Goal: Find specific page/section: Find specific page/section

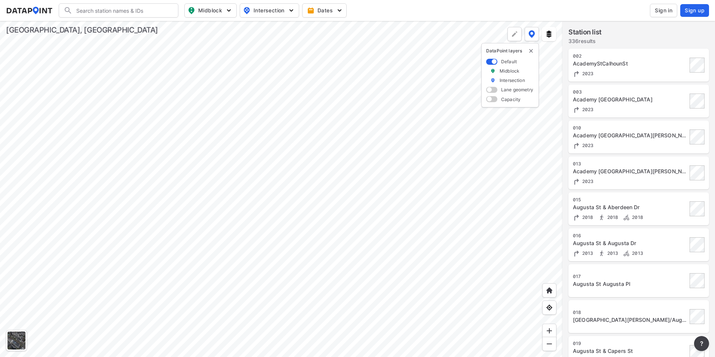
click at [317, 103] on div at bounding box center [281, 189] width 562 height 336
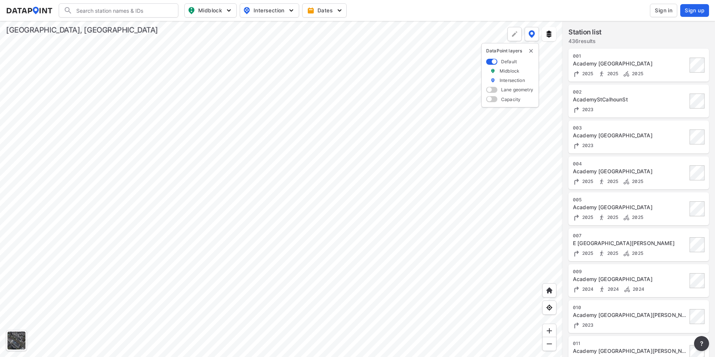
click at [191, 191] on div at bounding box center [281, 189] width 562 height 336
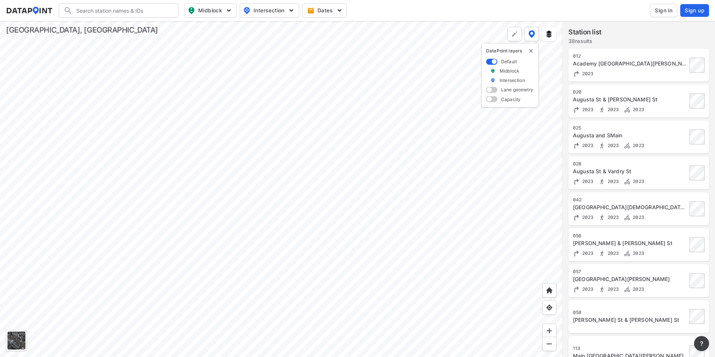
click at [237, 192] on div at bounding box center [281, 189] width 562 height 336
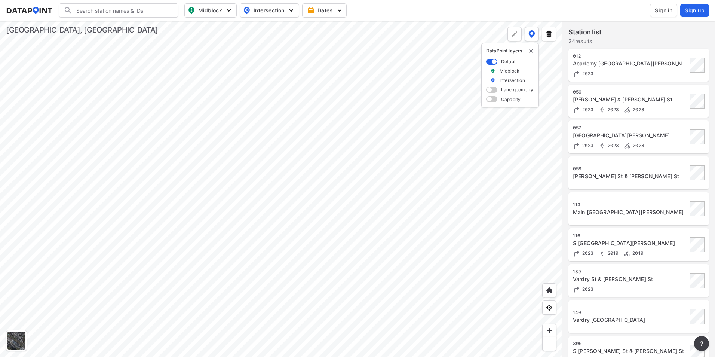
click at [144, 185] on div at bounding box center [281, 189] width 562 height 336
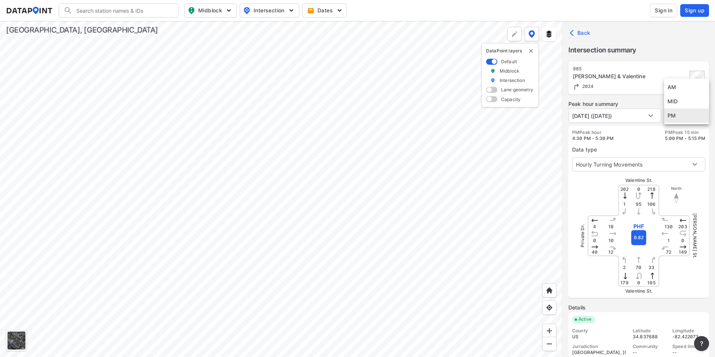
click at [693, 119] on body "Search Please enter a search term. Midblock Intersection Dates Sign in Sign up …" at bounding box center [357, 178] width 715 height 357
click at [643, 119] on div at bounding box center [357, 178] width 715 height 357
click at [649, 116] on body "Search Please enter a search term. Midblock Intersection Dates Sign in Sign up …" at bounding box center [357, 178] width 715 height 357
click at [657, 102] on div at bounding box center [357, 178] width 715 height 357
click at [423, 214] on div at bounding box center [281, 189] width 562 height 336
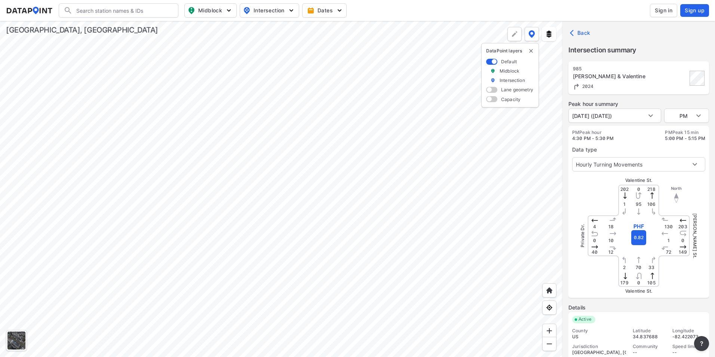
click at [302, 210] on div at bounding box center [281, 189] width 562 height 336
click at [333, 215] on div at bounding box center [281, 189] width 562 height 336
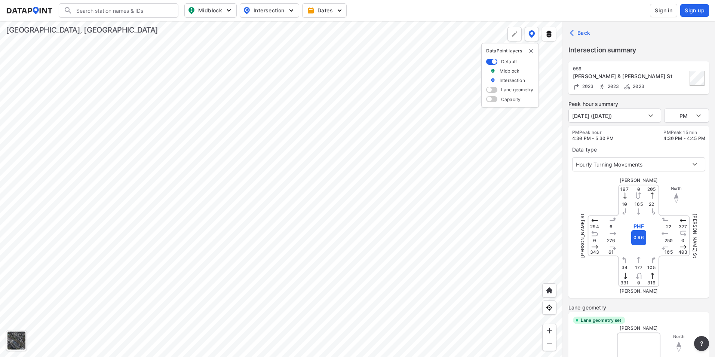
type input "3382"
click at [645, 117] on body "Search Please enter a search term. Midblock Intersection Dates Sign in Sign up …" at bounding box center [357, 178] width 715 height 357
click at [673, 103] on div at bounding box center [357, 178] width 715 height 357
click at [692, 113] on body "Search Please enter a search term. Midblock Intersection Dates Sign in Sign up …" at bounding box center [357, 178] width 715 height 357
click at [635, 131] on div at bounding box center [357, 178] width 715 height 357
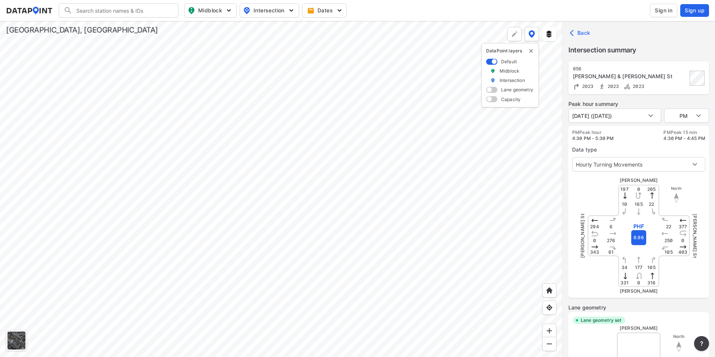
click at [466, 249] on div at bounding box center [281, 189] width 562 height 336
type input "3385"
click at [323, 162] on div at bounding box center [281, 189] width 562 height 336
click at [302, 173] on div at bounding box center [281, 189] width 562 height 336
click at [502, 206] on div at bounding box center [281, 189] width 562 height 336
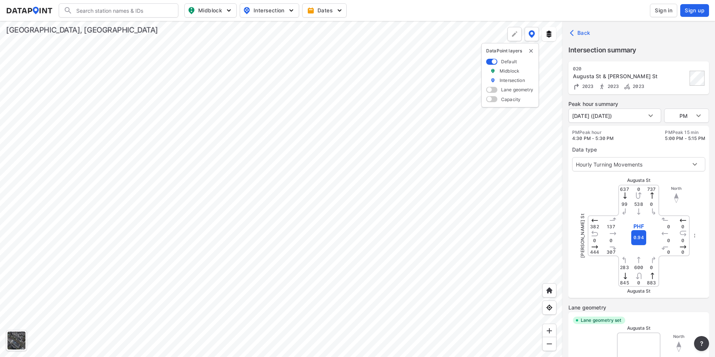
type input "4087"
click at [372, 221] on div at bounding box center [281, 189] width 562 height 336
